Goal: Book appointment/travel/reservation

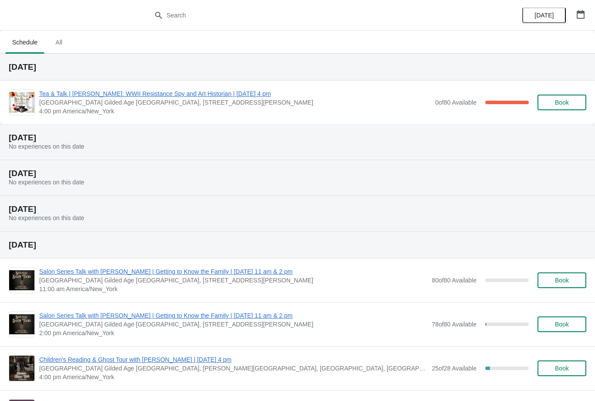
click at [554, 99] on span "Book" at bounding box center [562, 102] width 33 height 7
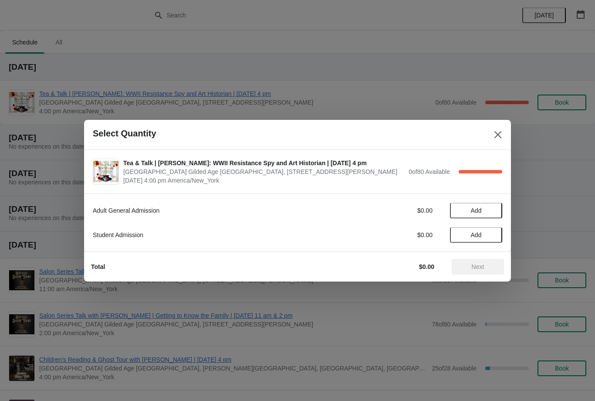
click at [482, 213] on span "Add" at bounding box center [476, 210] width 11 height 7
click at [465, 268] on span "Next" at bounding box center [478, 266] width 38 height 7
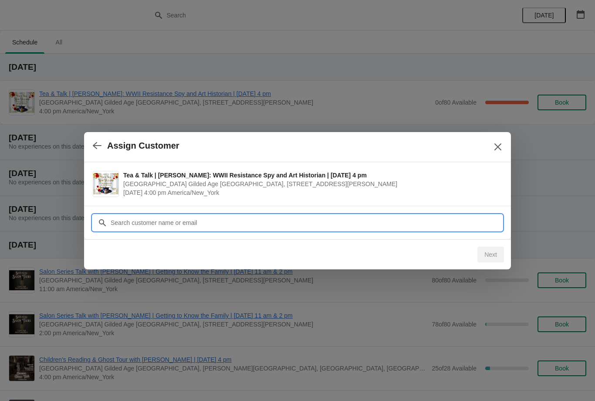
click at [142, 227] on input "Customer" at bounding box center [306, 223] width 392 height 16
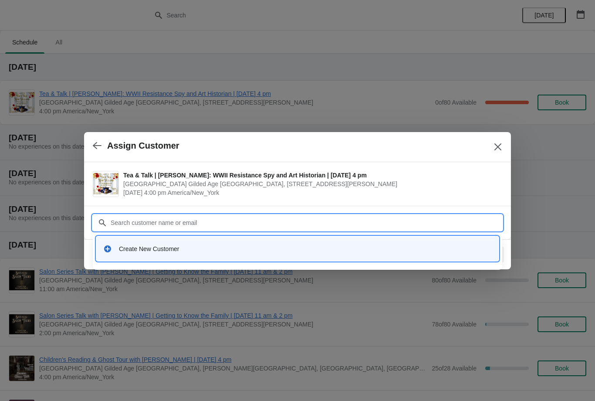
click at [143, 254] on div "Create New Customer" at bounding box center [298, 249] width 396 height 18
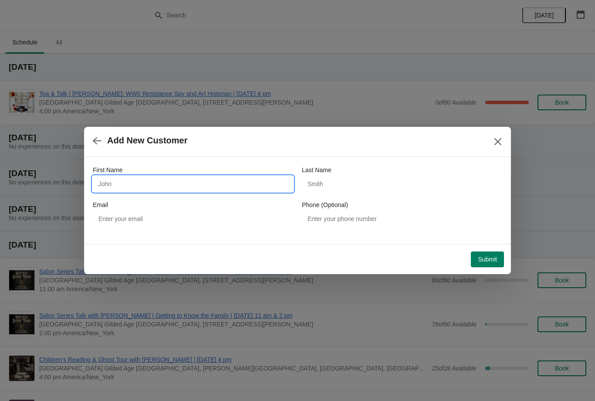
click at [115, 178] on input "First Name" at bounding box center [193, 184] width 200 height 16
type input "Amy"
click at [352, 179] on input "Last Name" at bounding box center [402, 184] width 200 height 16
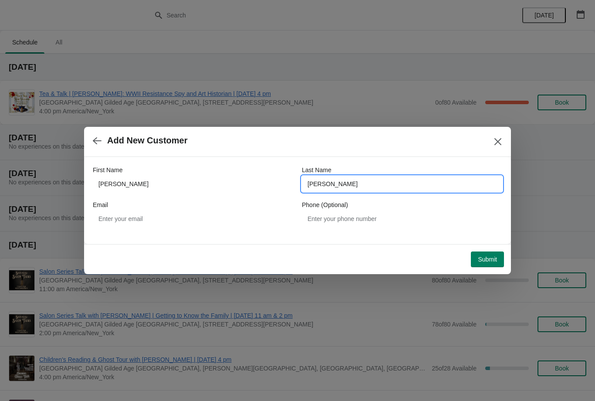
type input "Sommers"
click at [481, 261] on span "Submit" at bounding box center [487, 259] width 19 height 7
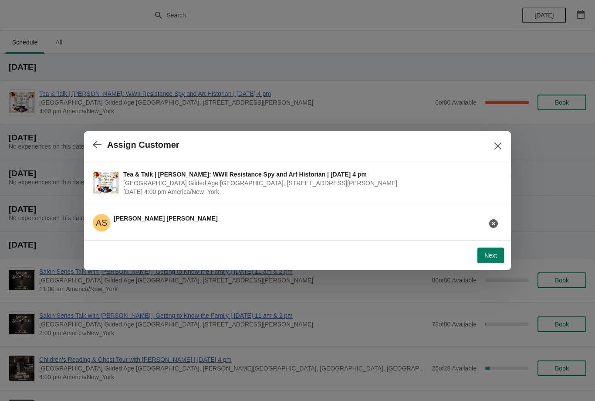
click at [481, 258] on button "Next" at bounding box center [491, 256] width 27 height 16
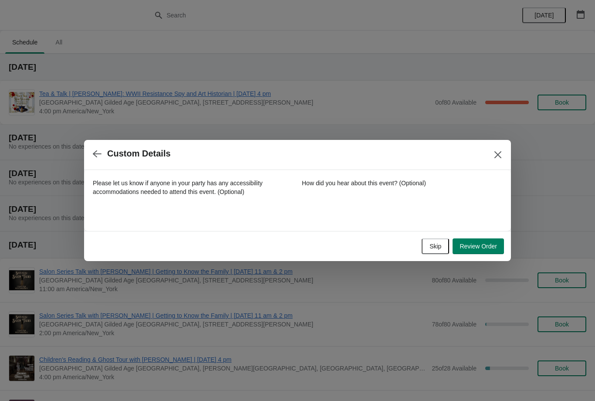
click at [478, 251] on button "Review Order" at bounding box center [478, 246] width 51 height 16
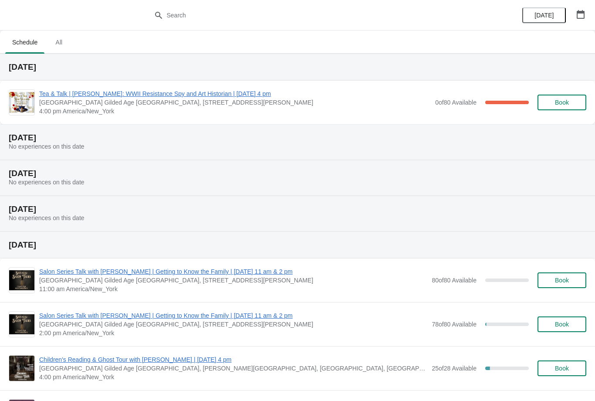
click at [140, 94] on span "Tea & Talk | [PERSON_NAME]: WWII Resistance Spy and Art Historian | [DATE] 4 pm" at bounding box center [235, 93] width 392 height 9
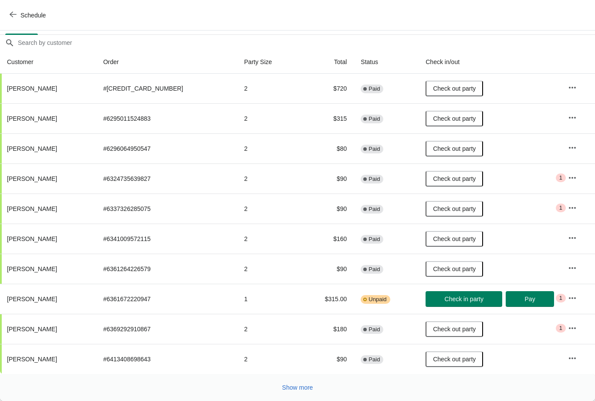
scroll to position [71, 0]
click at [295, 390] on span "Show more" at bounding box center [297, 387] width 31 height 7
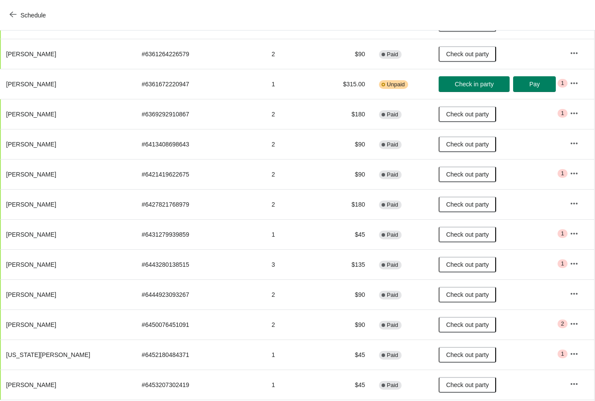
scroll to position [364, 1]
